Goal: Find specific page/section: Find specific page/section

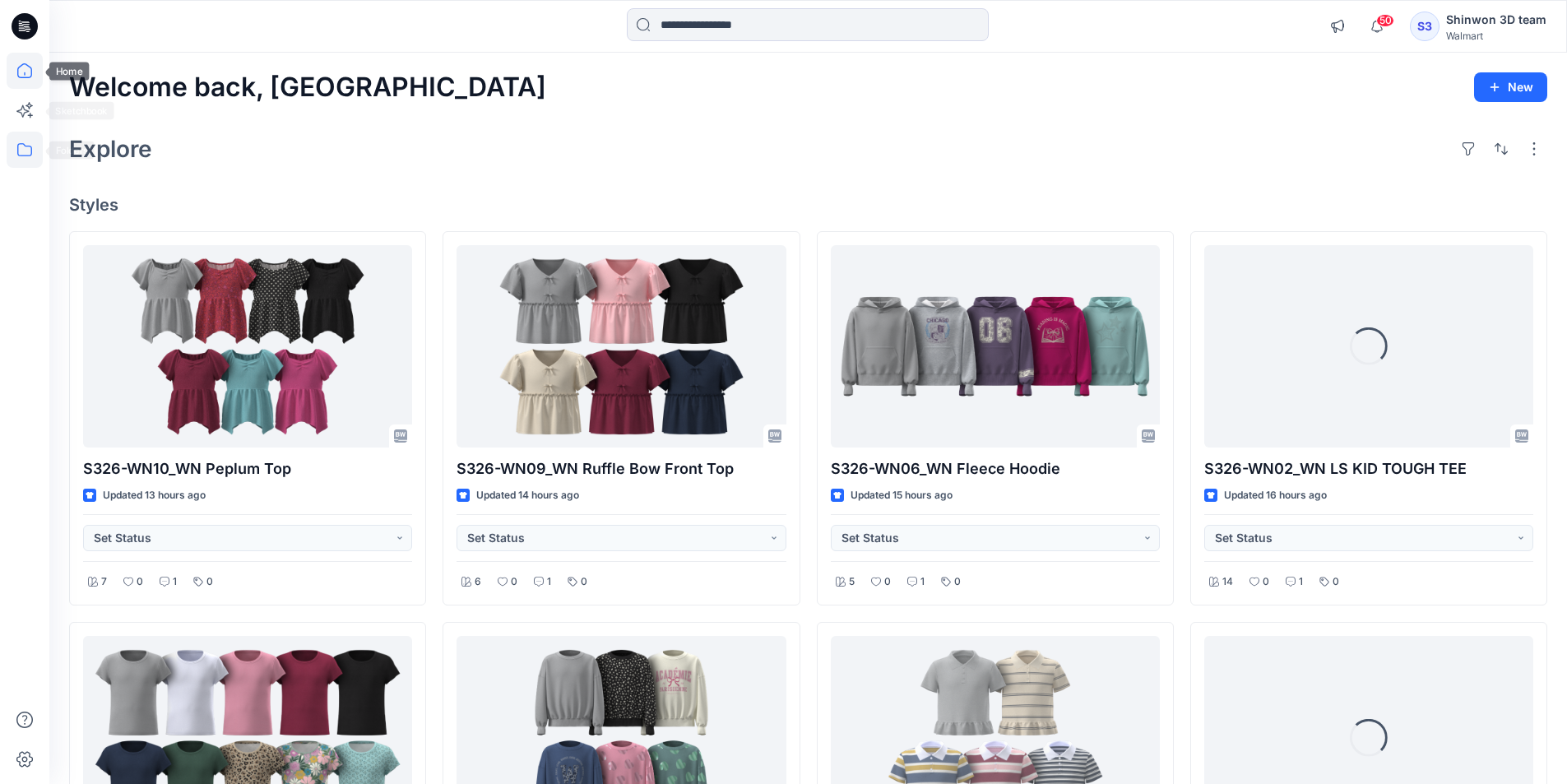
click at [28, 142] on icon at bounding box center [24, 149] width 36 height 36
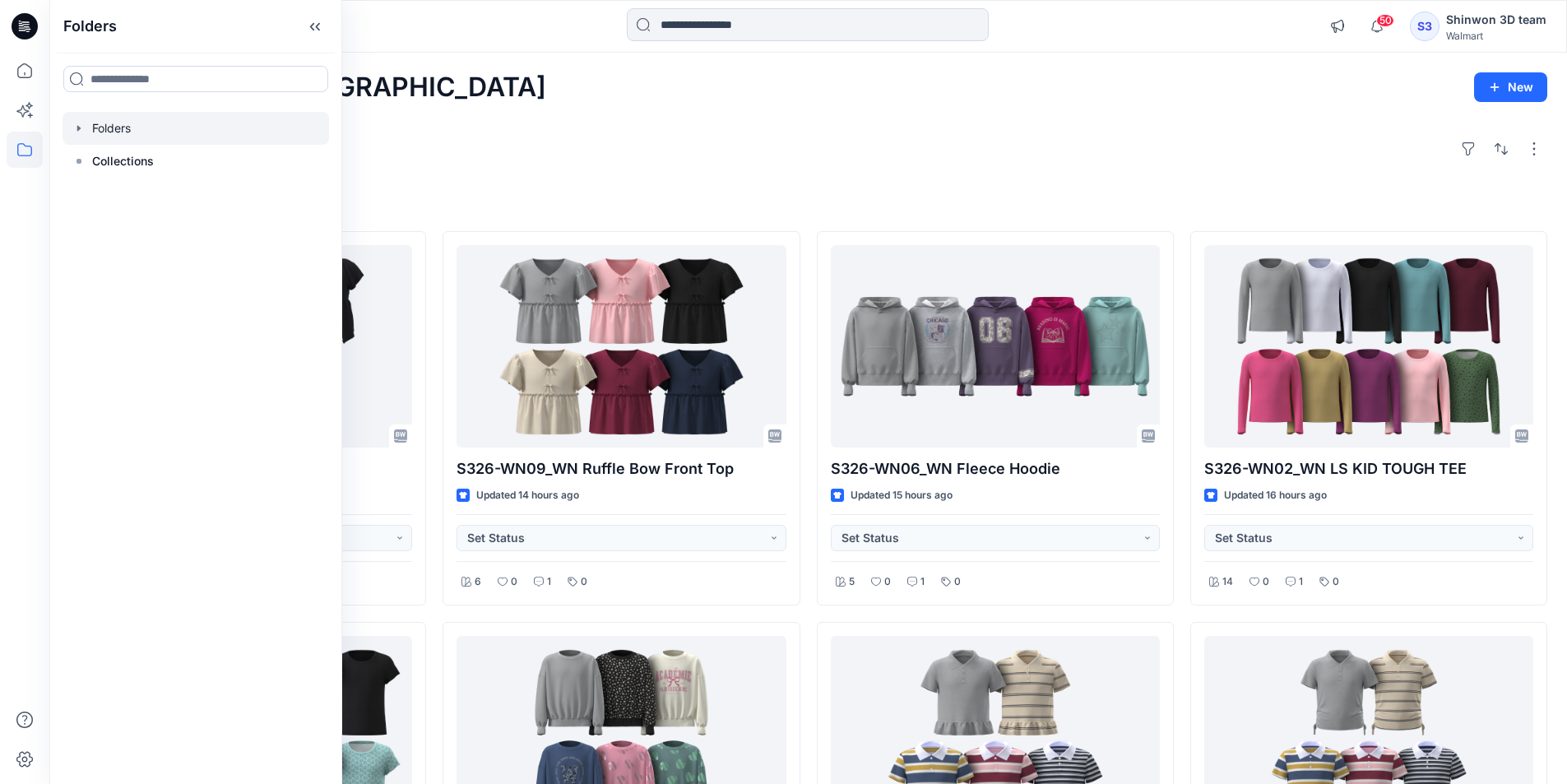
click at [79, 127] on icon "button" at bounding box center [79, 128] width 3 height 6
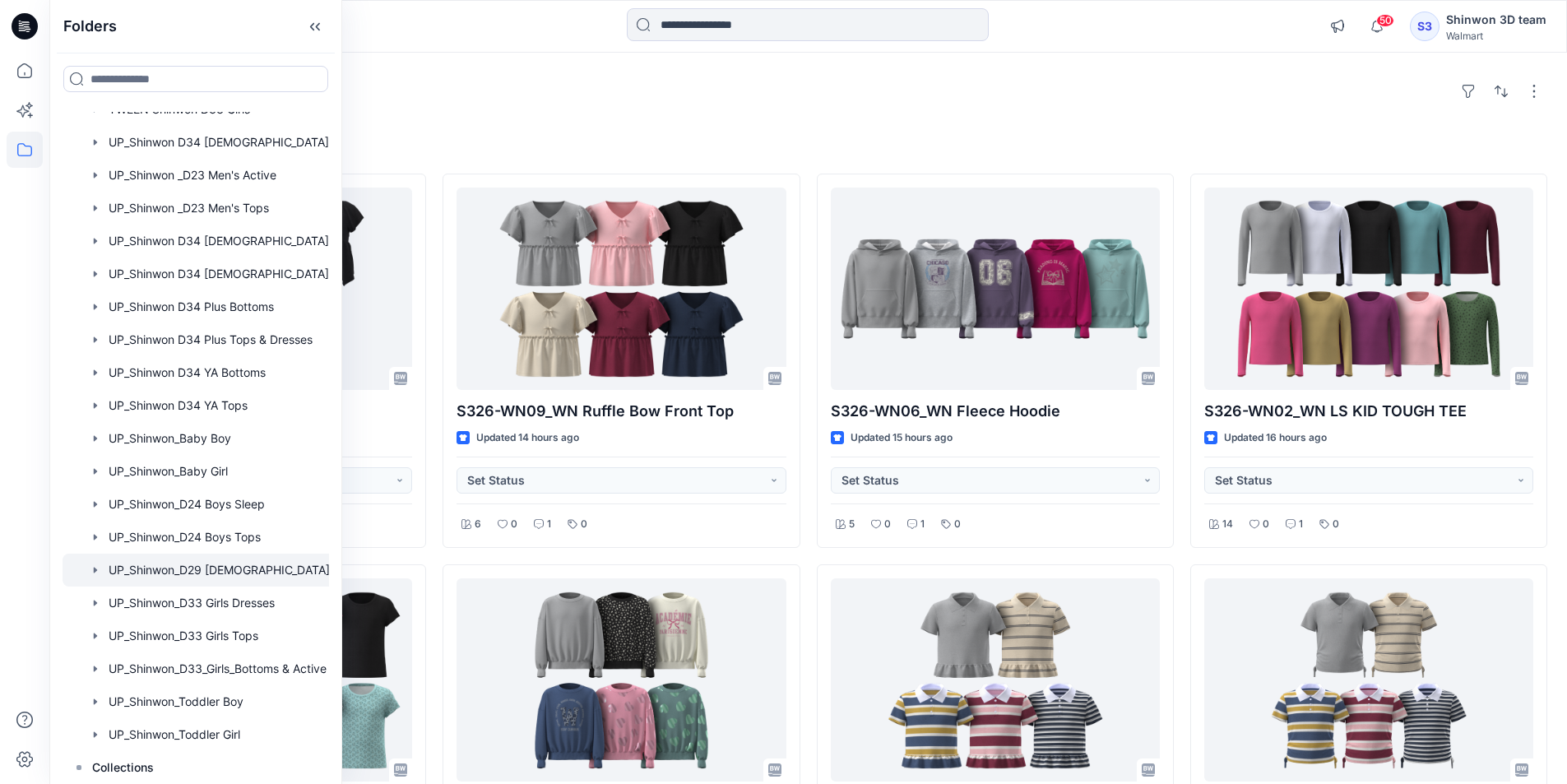
scroll to position [82, 0]
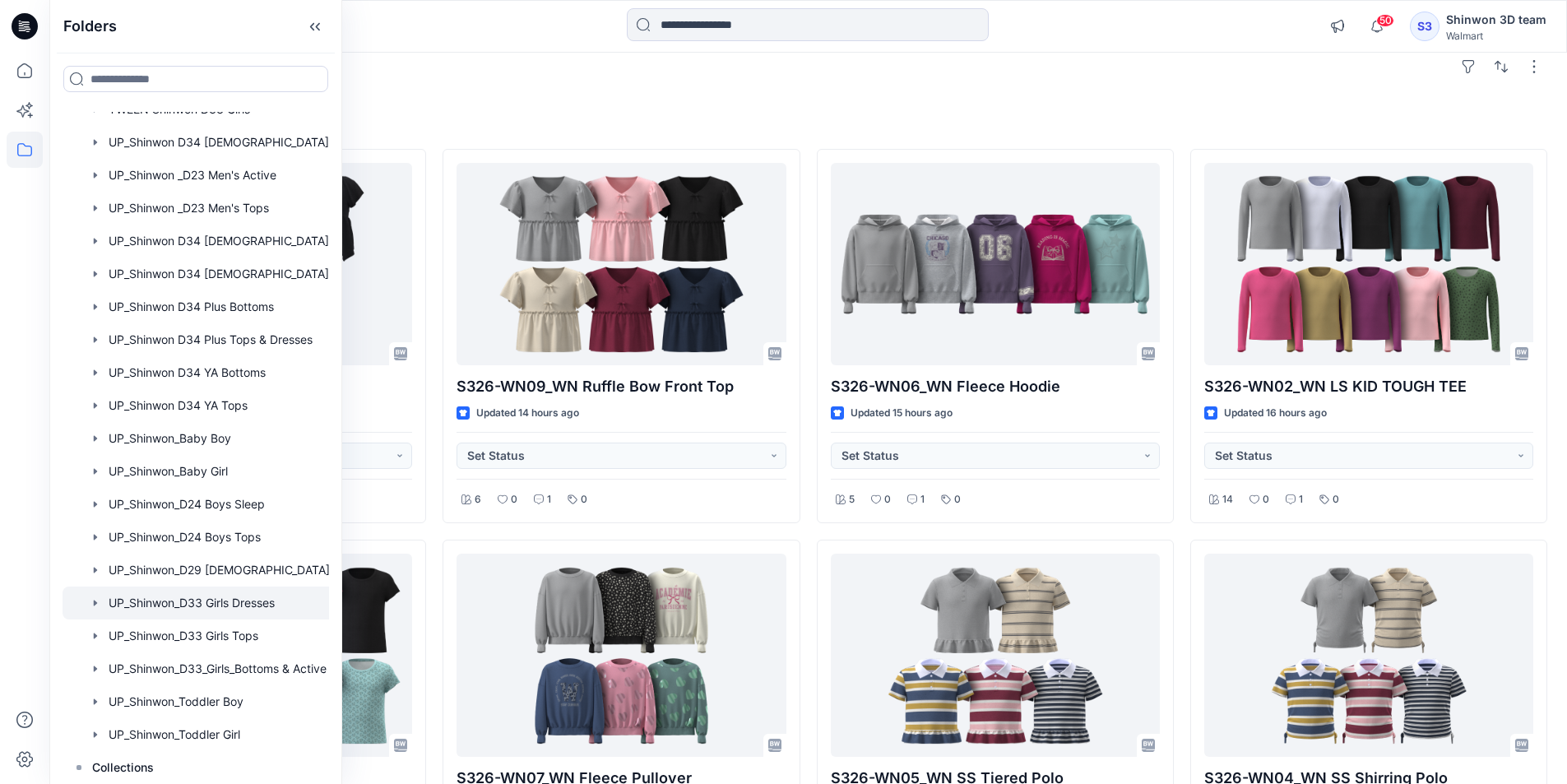
click at [261, 589] on div at bounding box center [216, 603] width 309 height 33
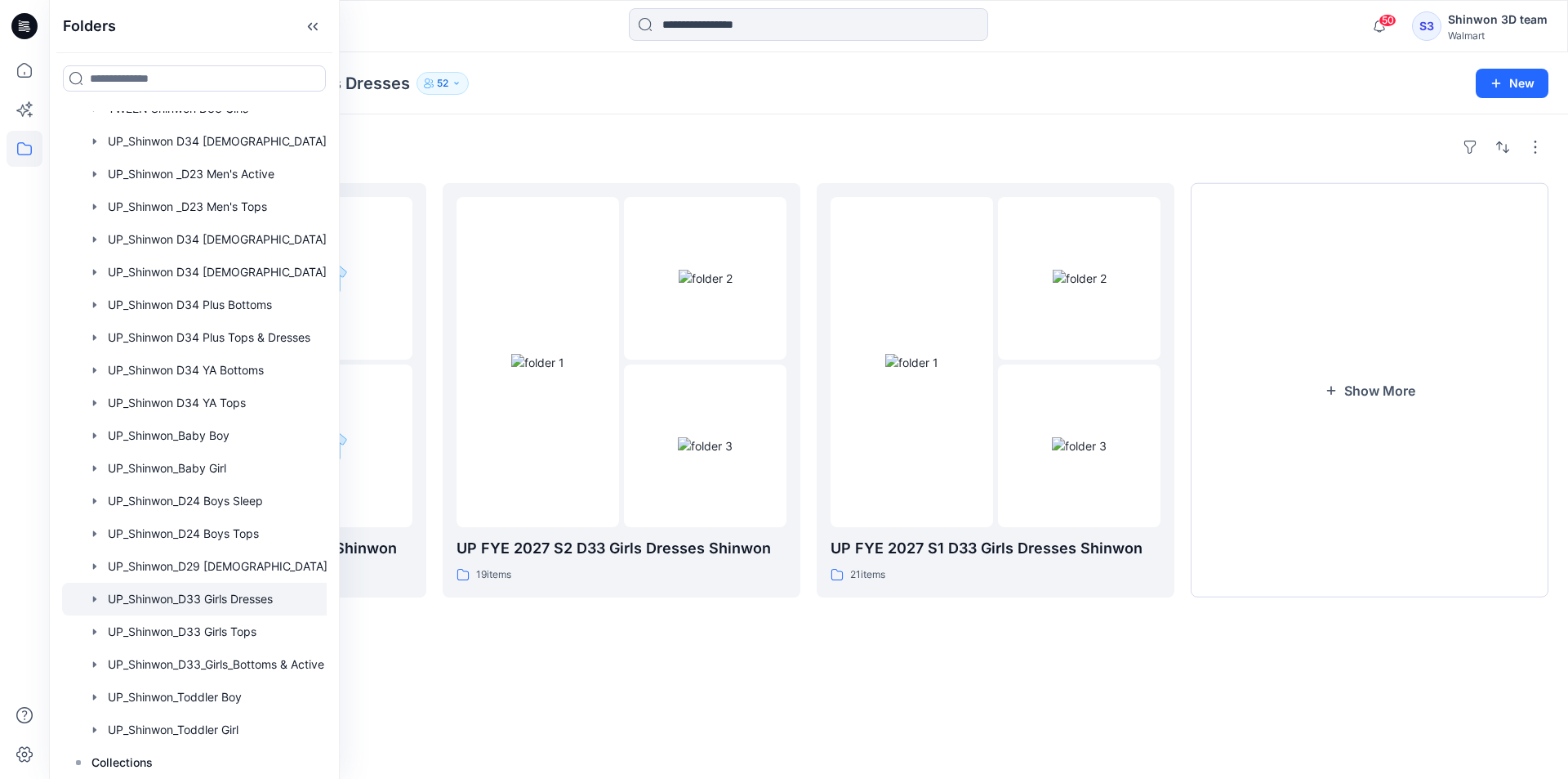
click at [818, 630] on div "Folders UP FYE 2027 S3 D33 Girls Dresses Shinwon 0 items UP FYE 2027 S2 D33 Gir…" at bounding box center [809, 447] width 1519 height 664
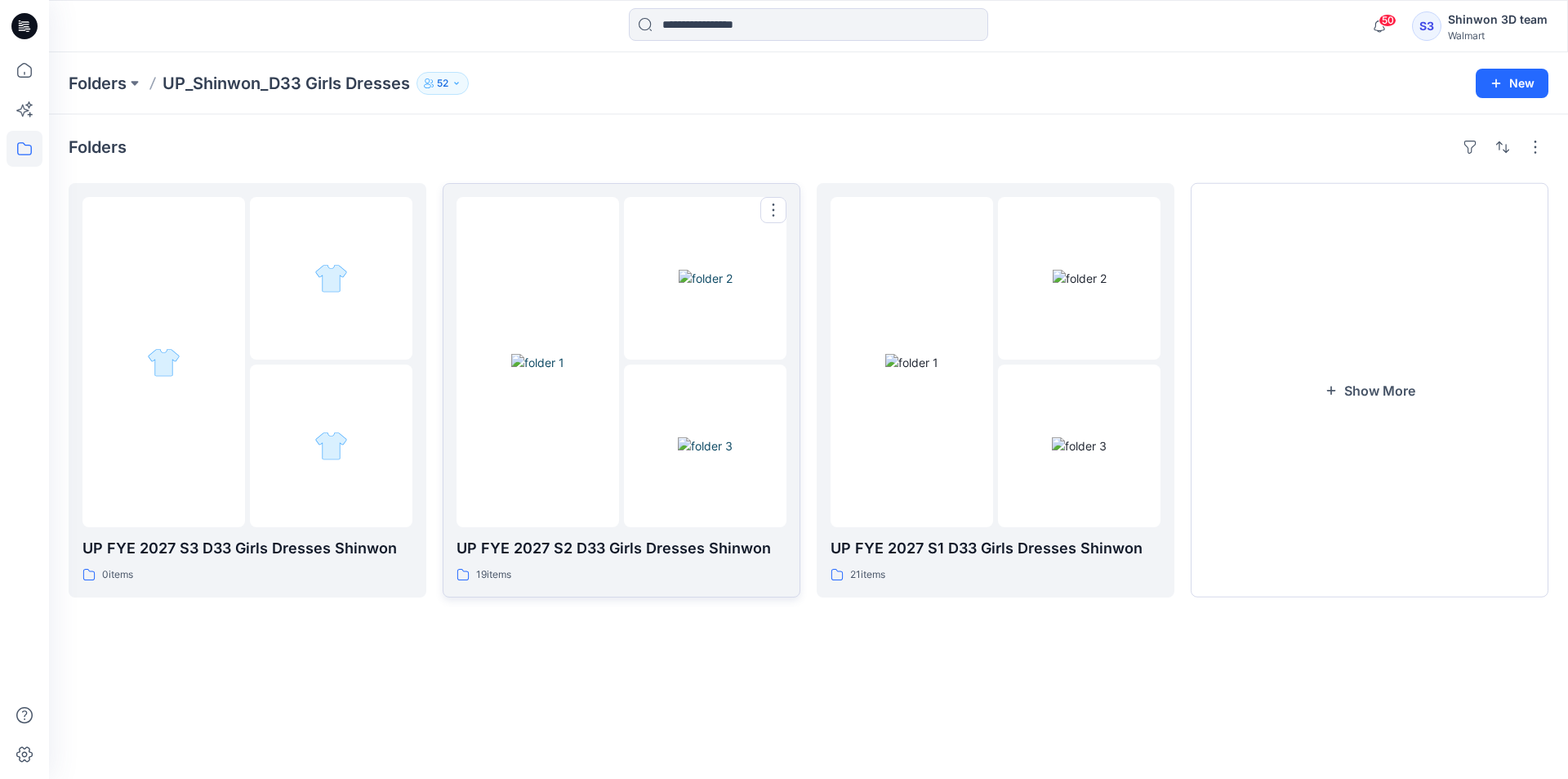
click at [537, 558] on p "UP FYE 2027 S2 D33 Girls Dresses Shinwon" at bounding box center [621, 548] width 330 height 23
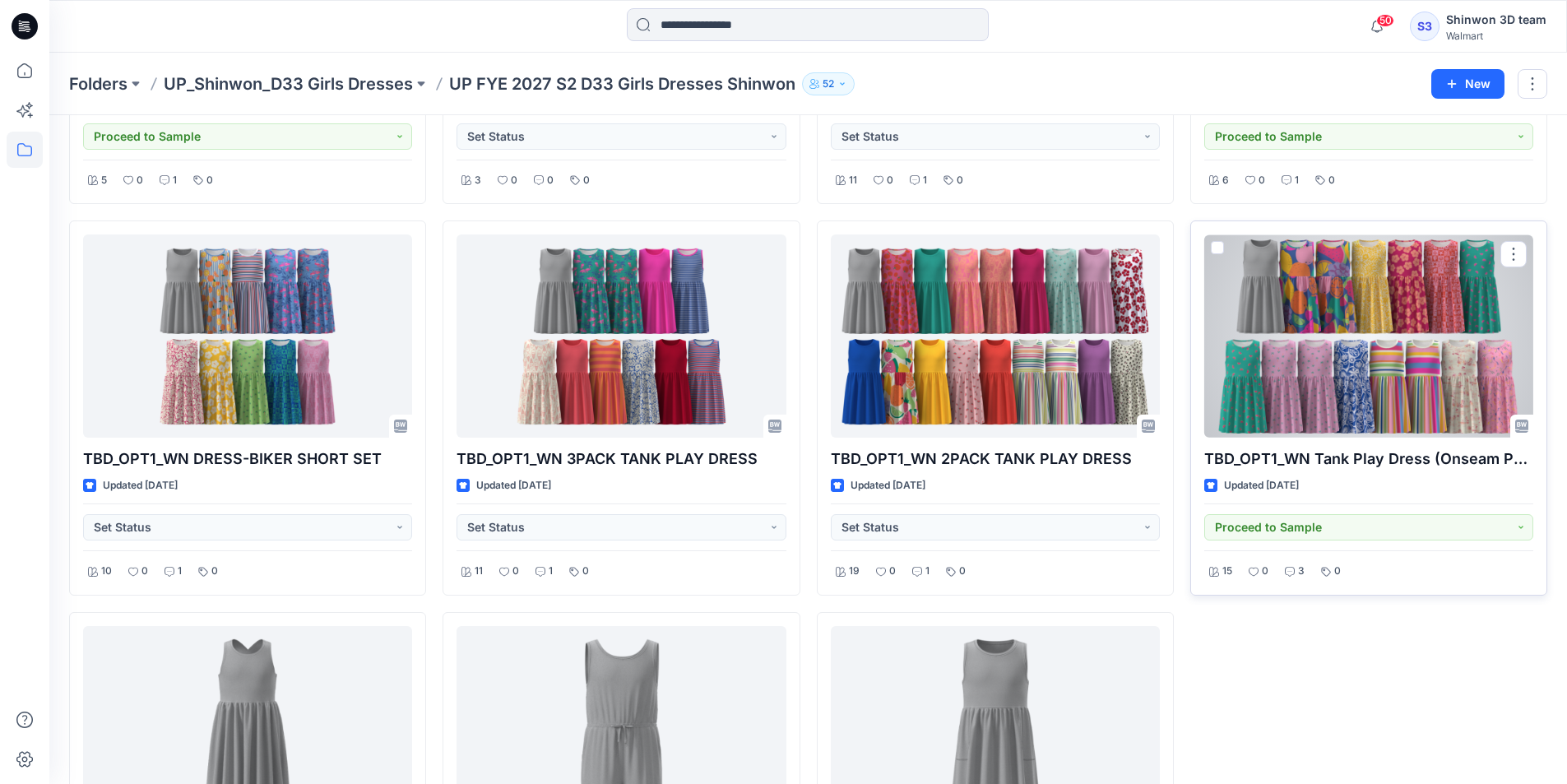
scroll to position [1113, 0]
